Goal: Download file/media

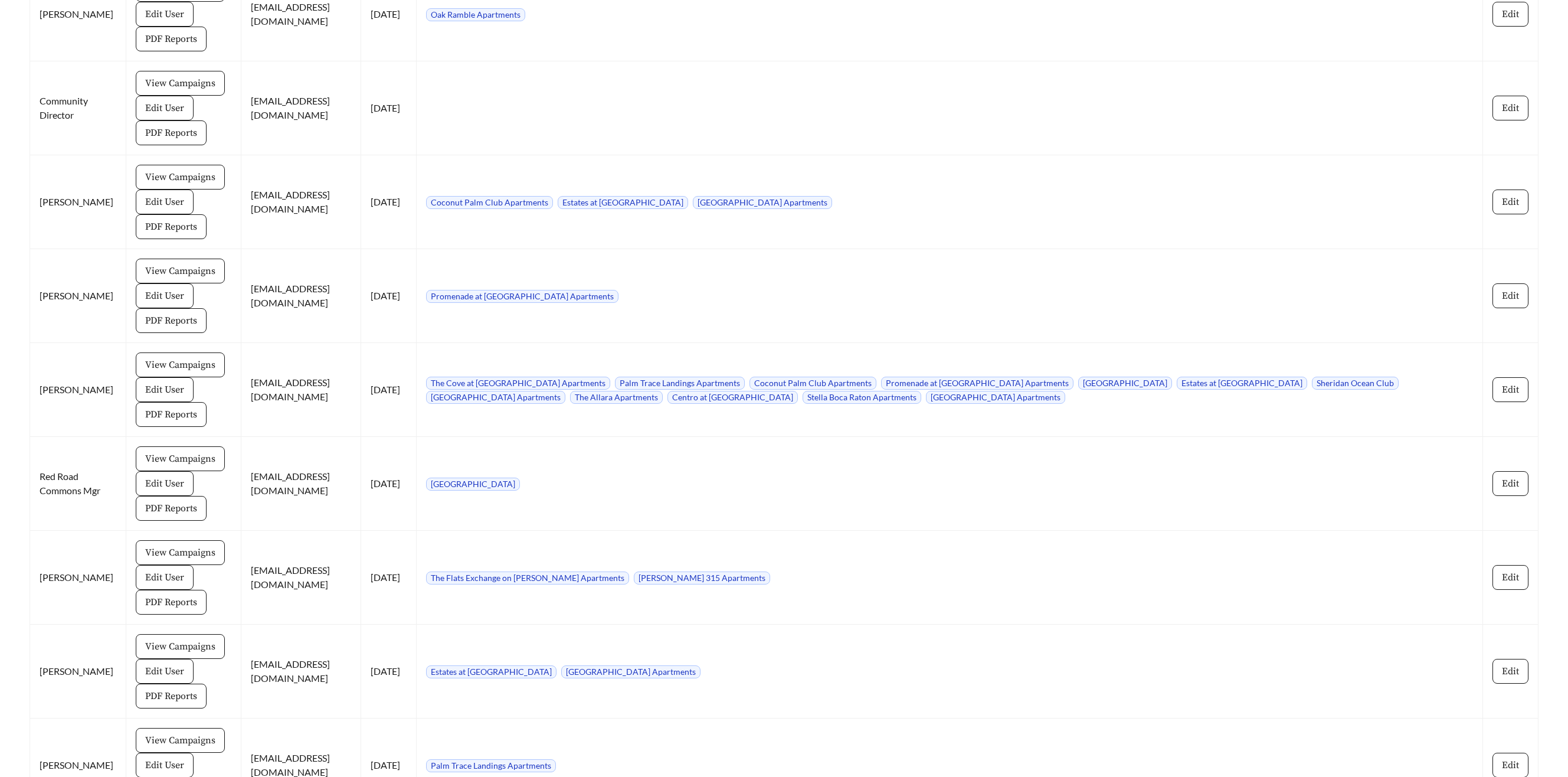
scroll to position [6202, 0]
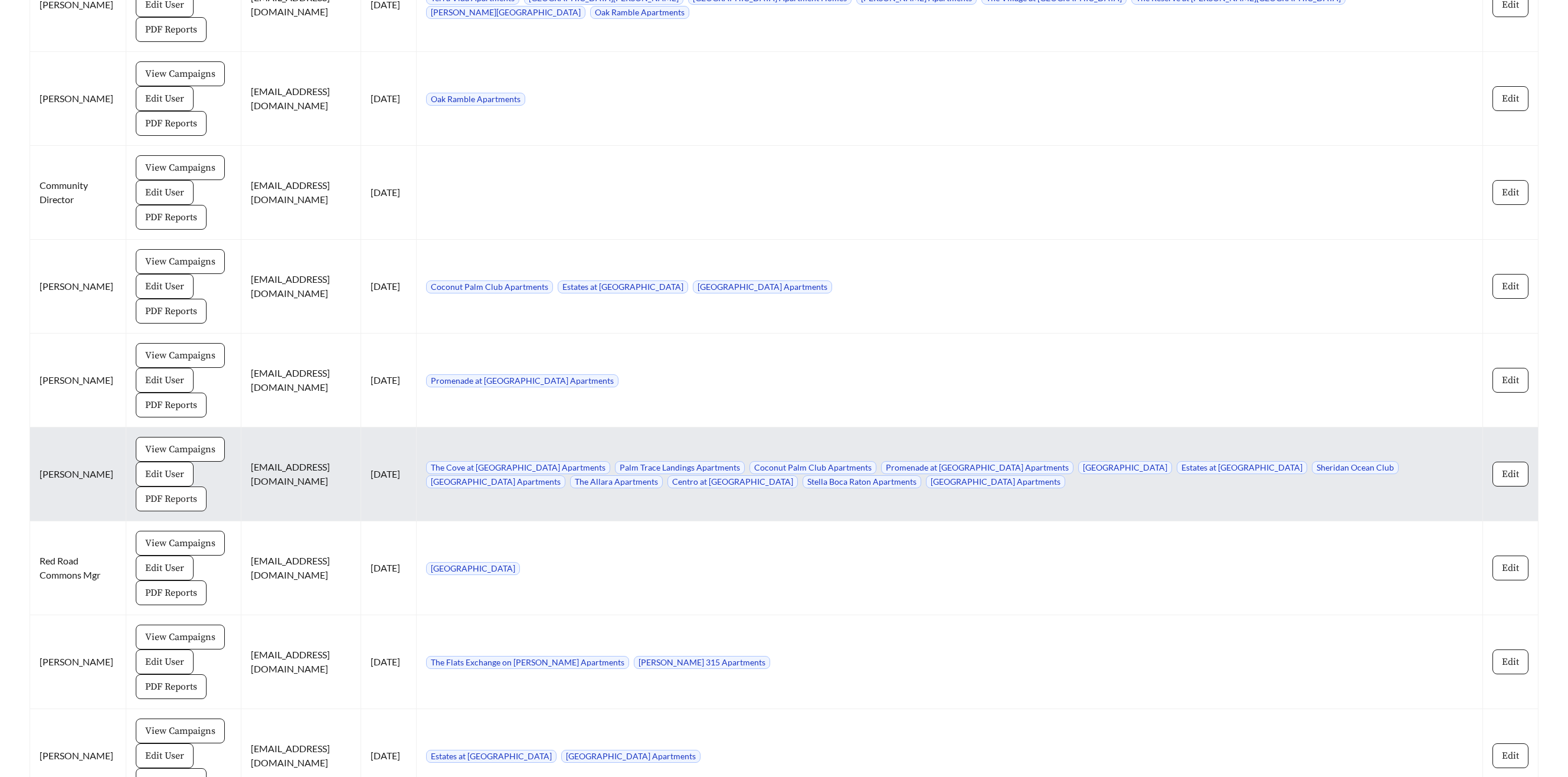
click at [145, 492] on span "PDF Reports" at bounding box center [171, 499] width 52 height 14
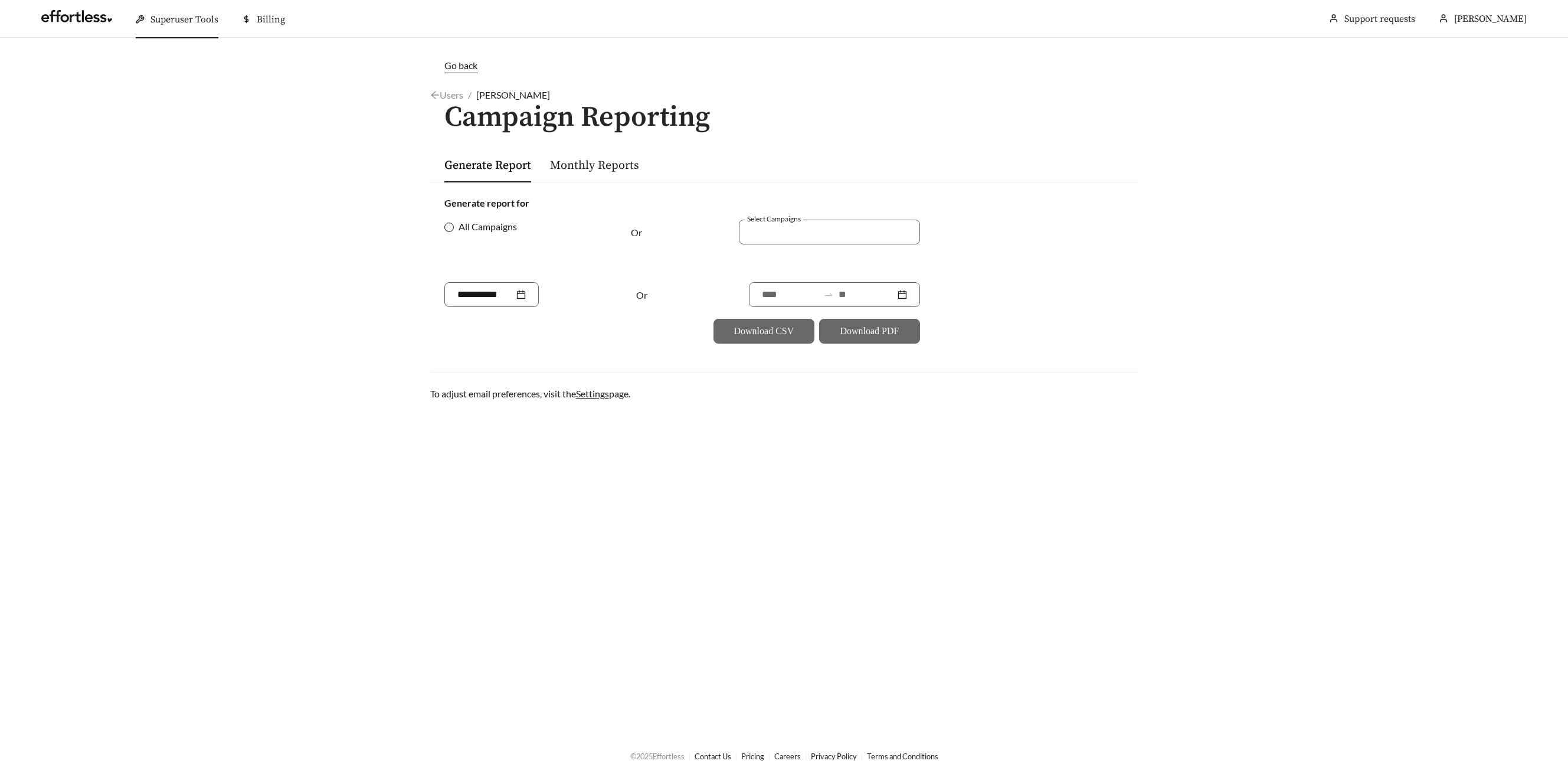
drag, startPoint x: 447, startPoint y: 222, endPoint x: 474, endPoint y: 233, distance: 29.2
click at [447, 222] on label "All Campaigns" at bounding box center [483, 227] width 77 height 14
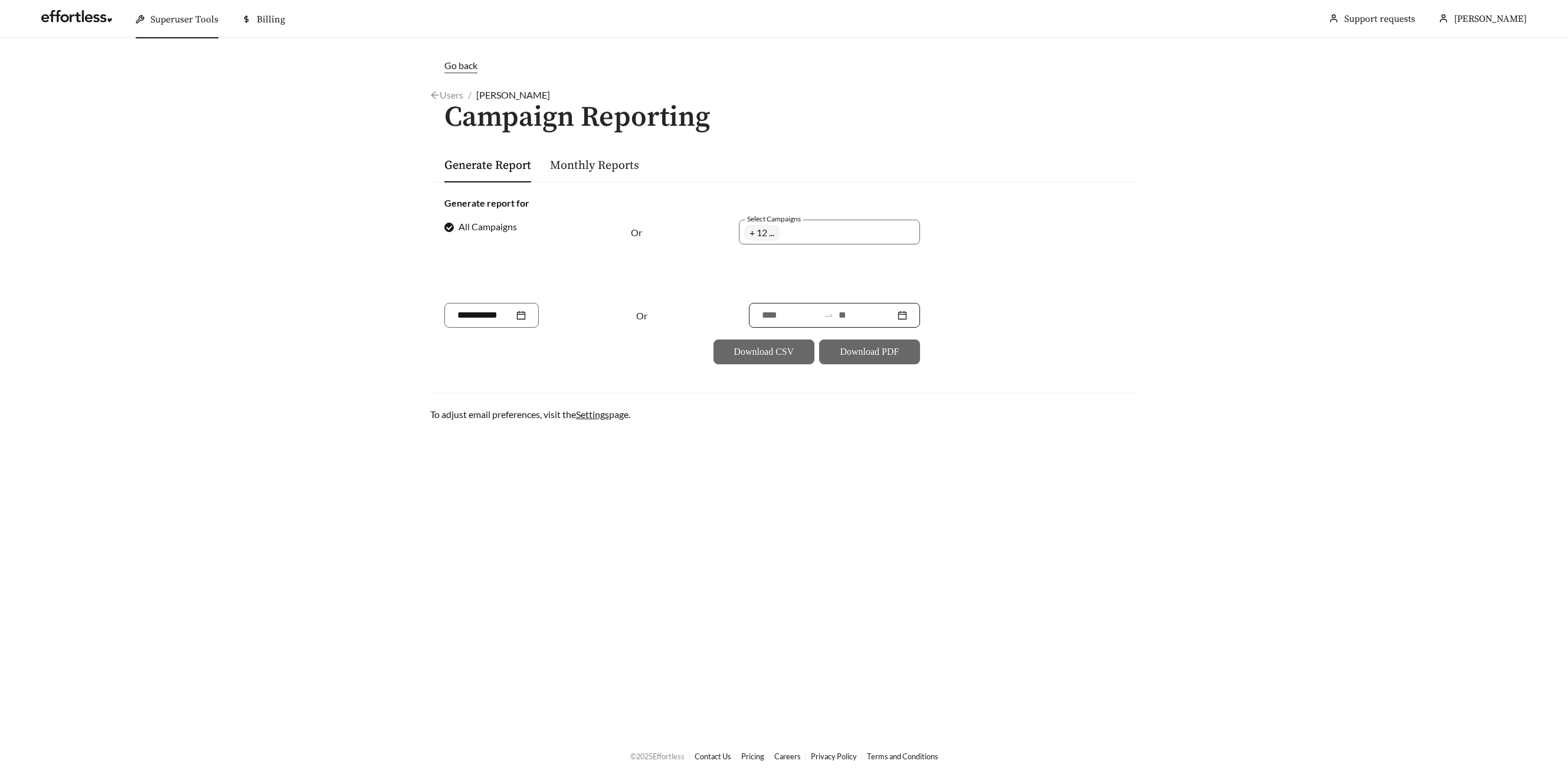
click at [872, 311] on input at bounding box center [867, 315] width 57 height 14
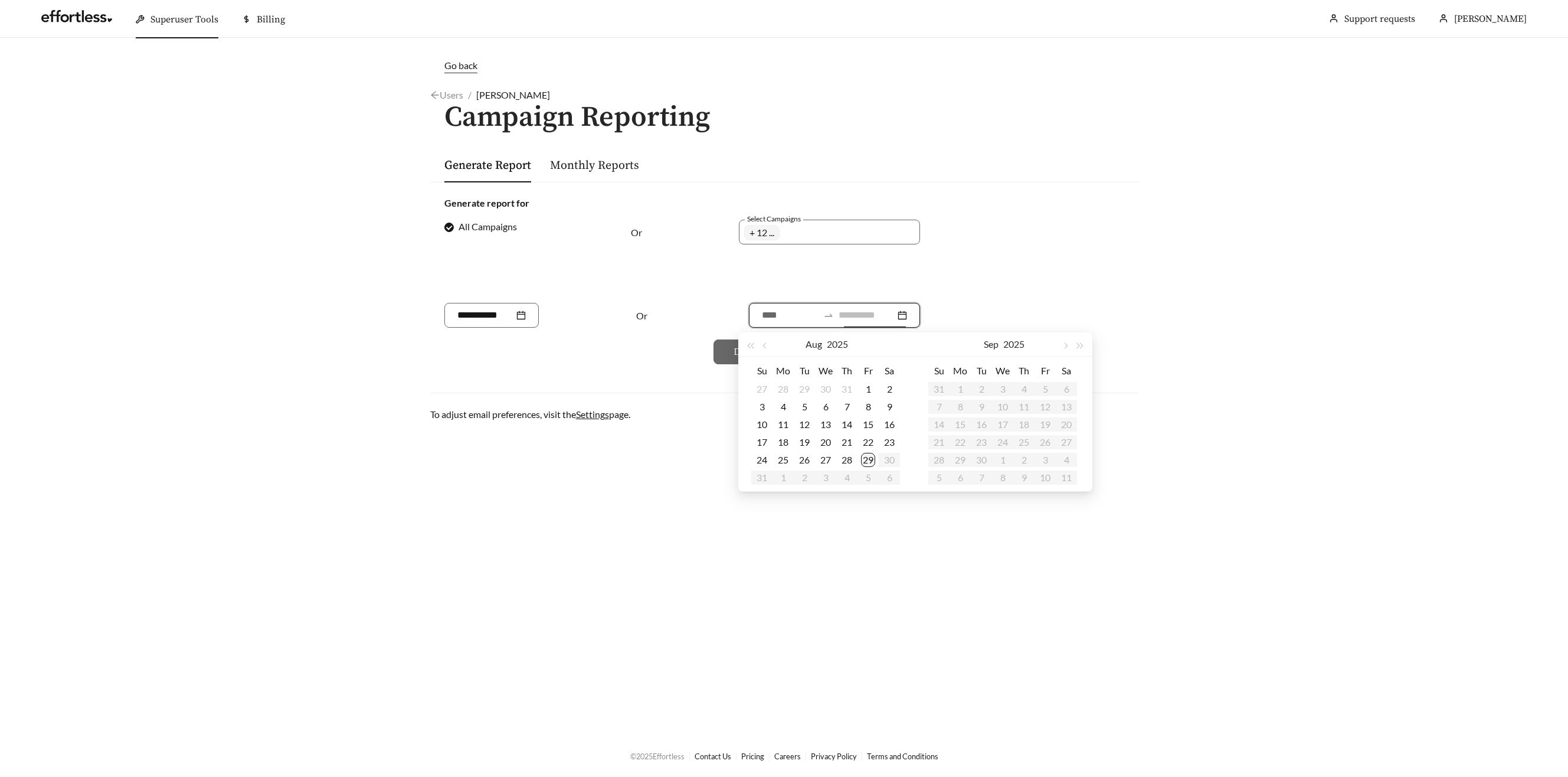
type input "**********"
drag, startPoint x: 863, startPoint y: 459, endPoint x: 851, endPoint y: 449, distance: 15.6
click at [862, 459] on div "29" at bounding box center [868, 460] width 14 height 14
type input "**********"
click at [786, 390] on div "28" at bounding box center [783, 388] width 14 height 14
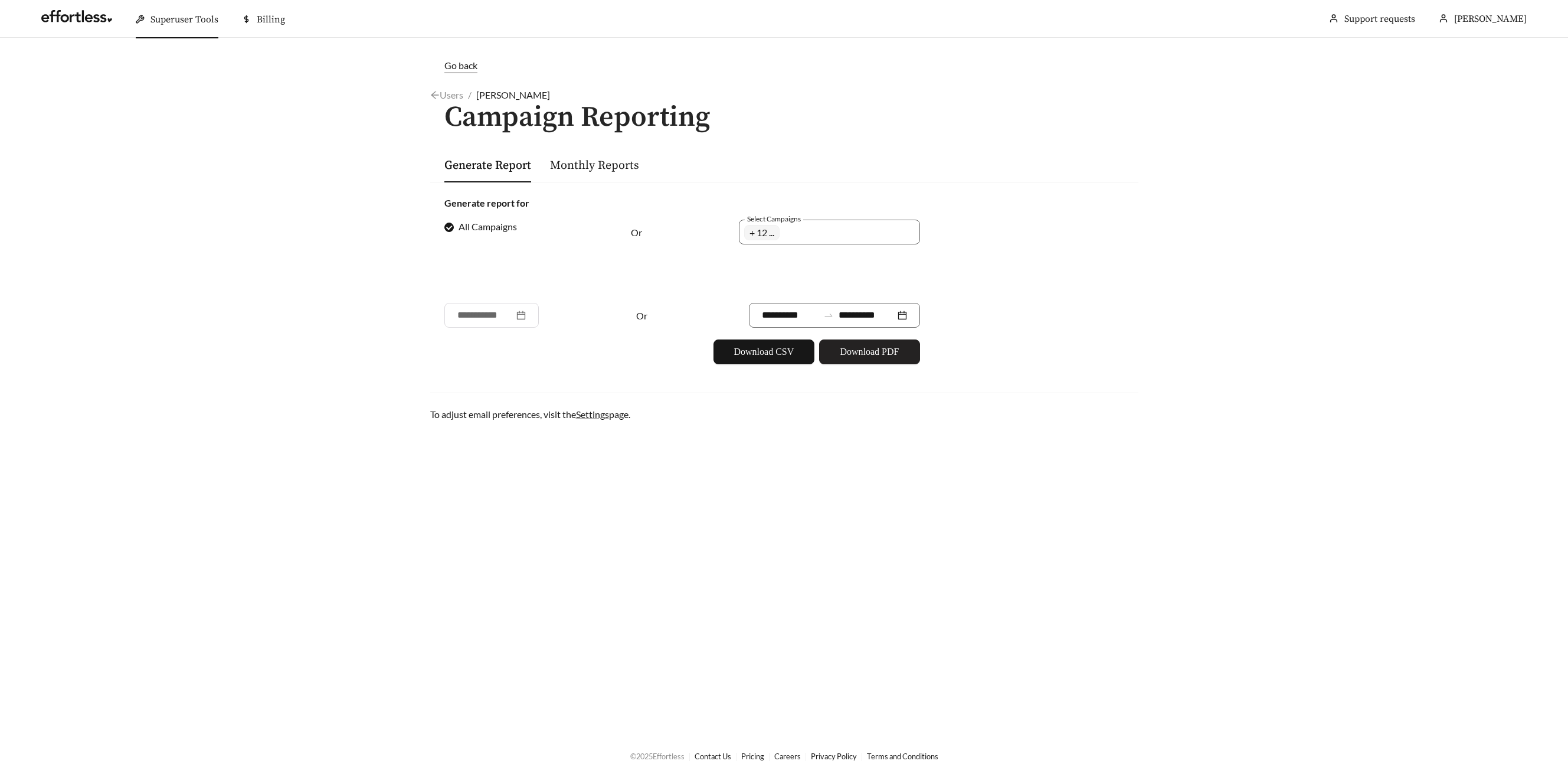
click at [844, 353] on span "Download PDF" at bounding box center [869, 351] width 59 height 14
